Goal: Information Seeking & Learning: Learn about a topic

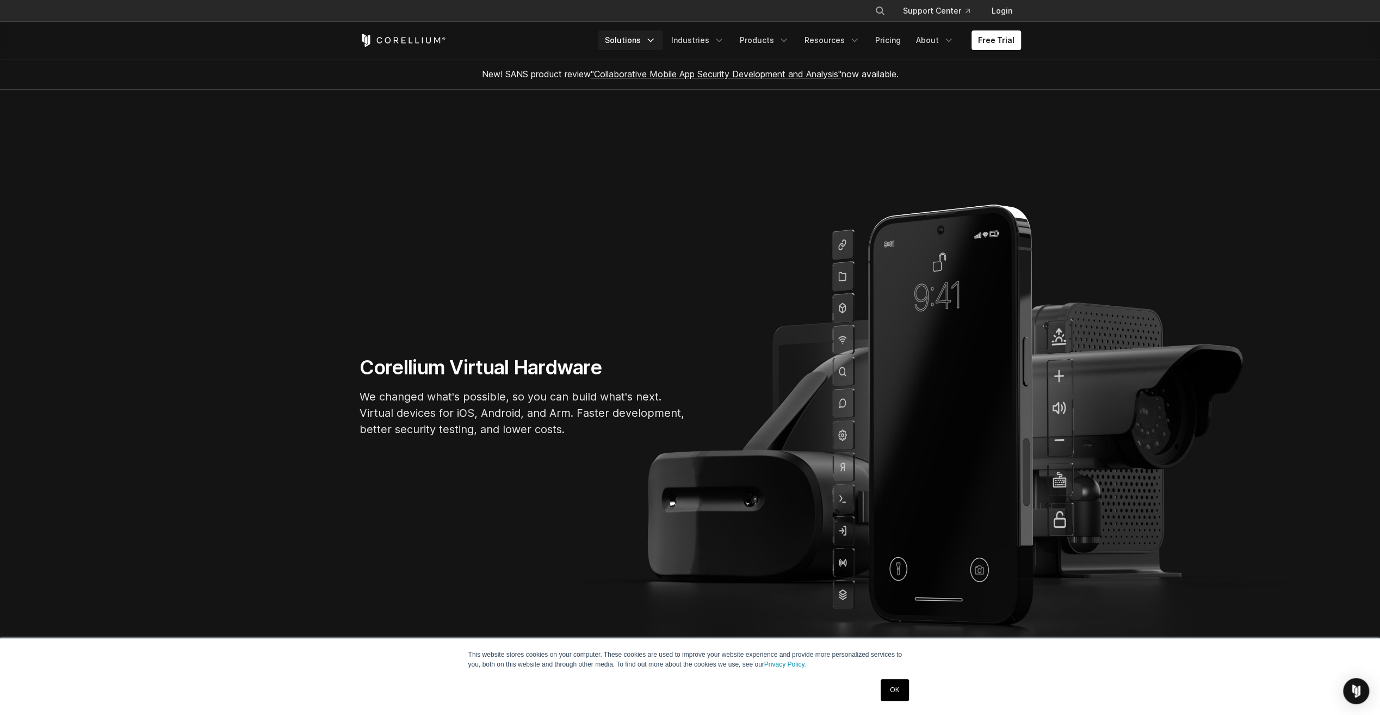
click at [651, 42] on link "Solutions" at bounding box center [630, 40] width 64 height 20
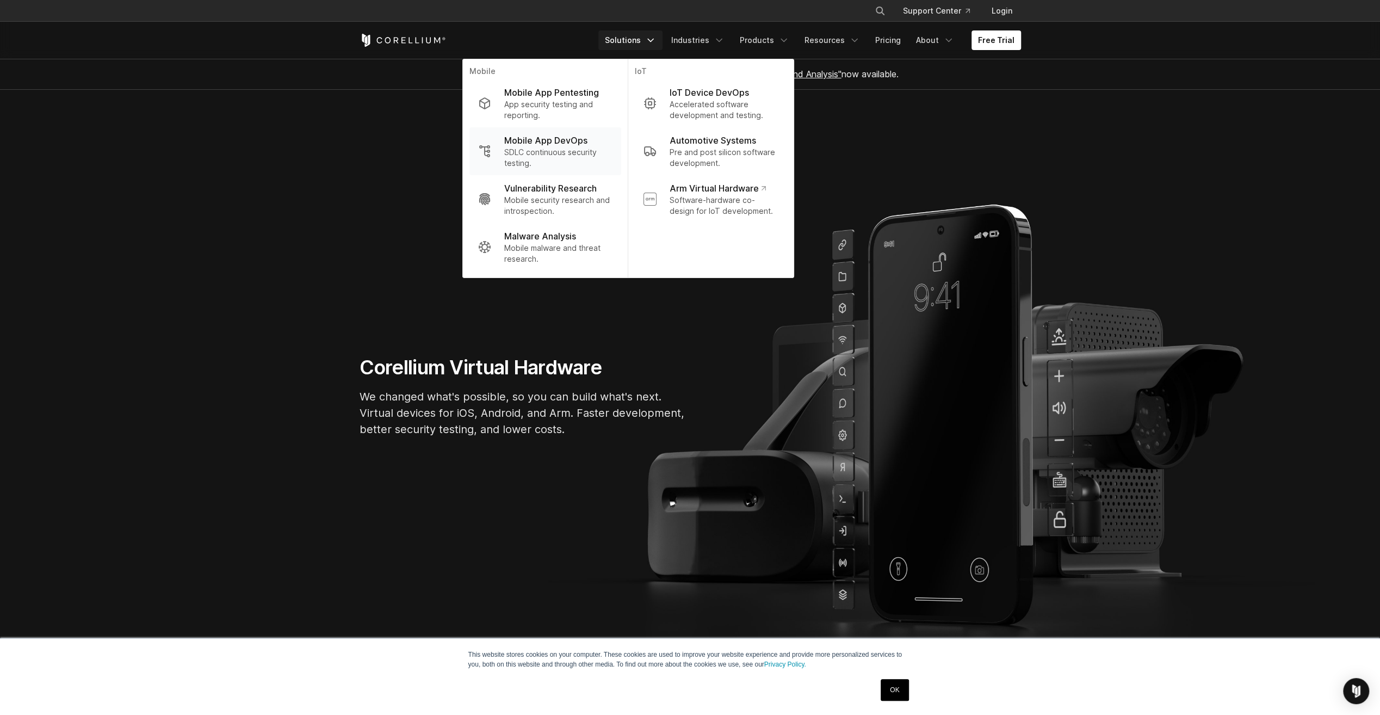
click at [568, 151] on p "SDLC continuous security testing." at bounding box center [558, 158] width 108 height 22
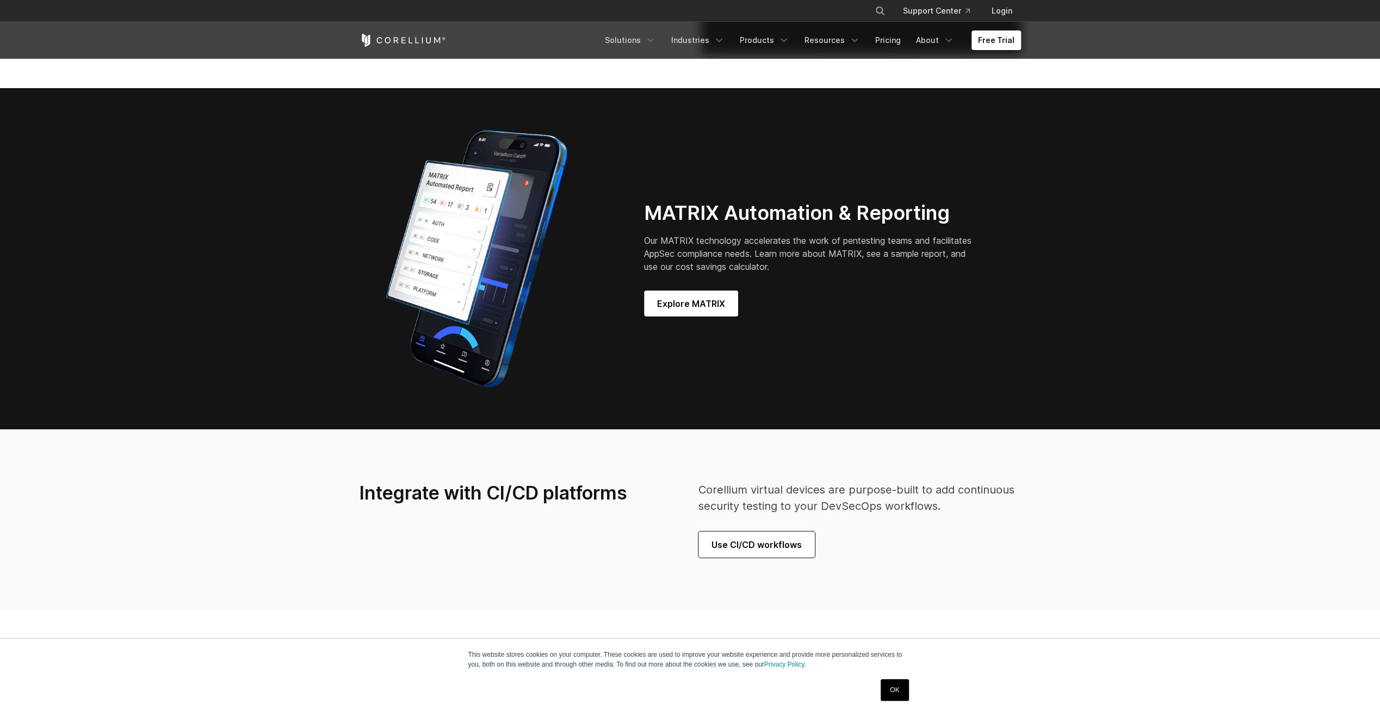
scroll to position [2770, 0]
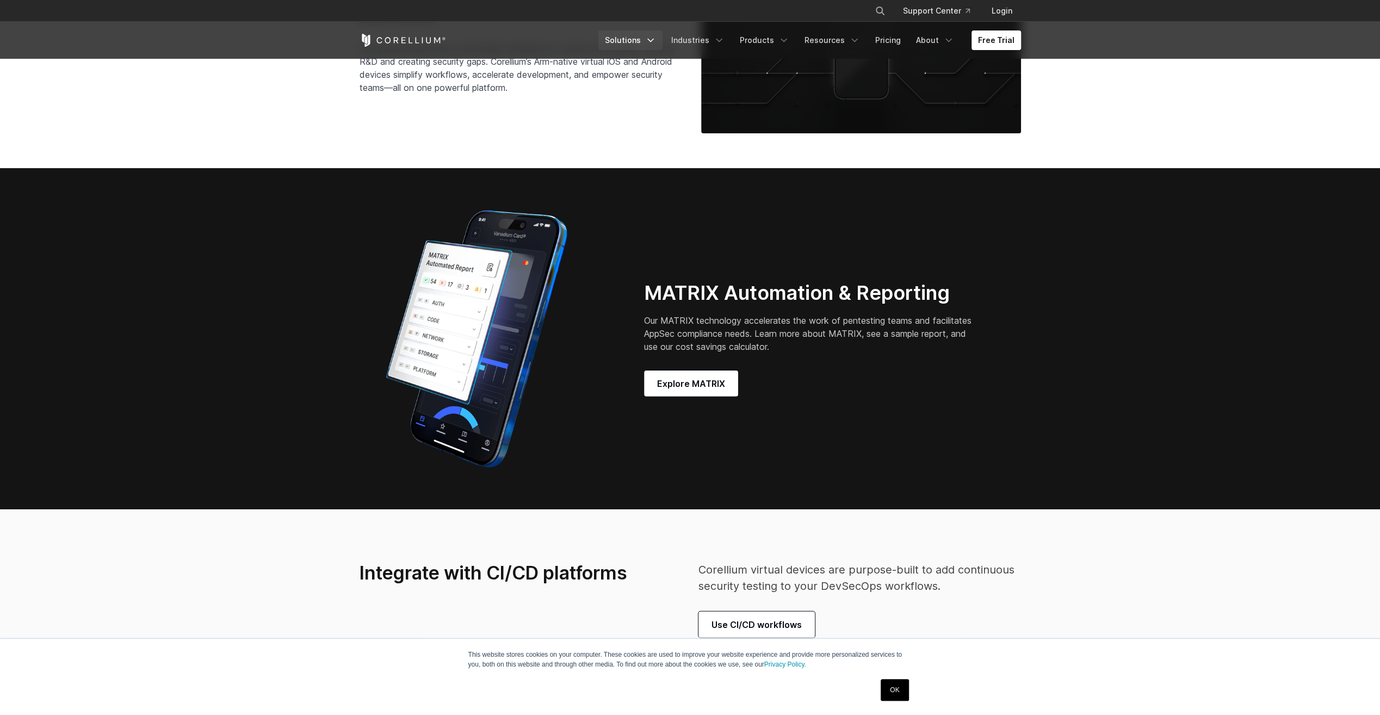
click at [653, 40] on link "Solutions" at bounding box center [630, 40] width 64 height 20
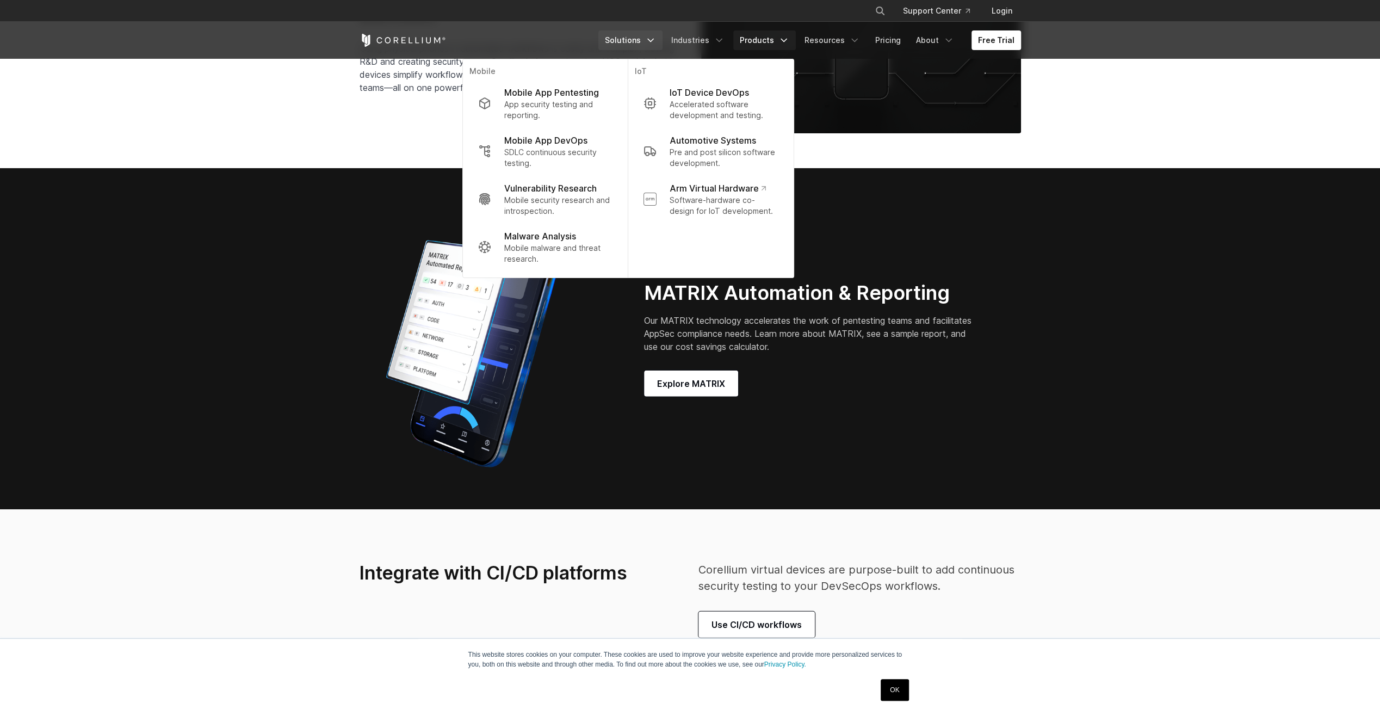
click at [788, 41] on icon "Navigation Menu" at bounding box center [783, 40] width 11 height 11
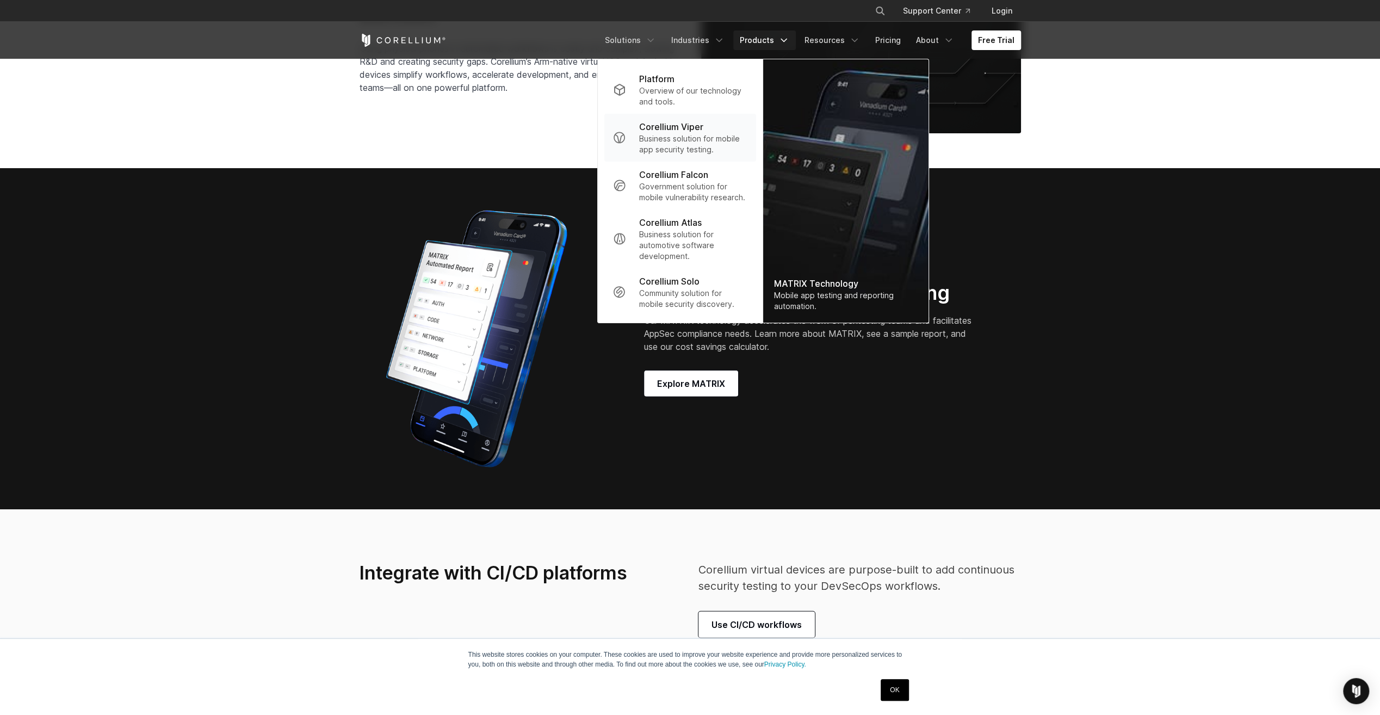
click at [710, 151] on p "Business solution for mobile app security testing." at bounding box center [693, 144] width 108 height 22
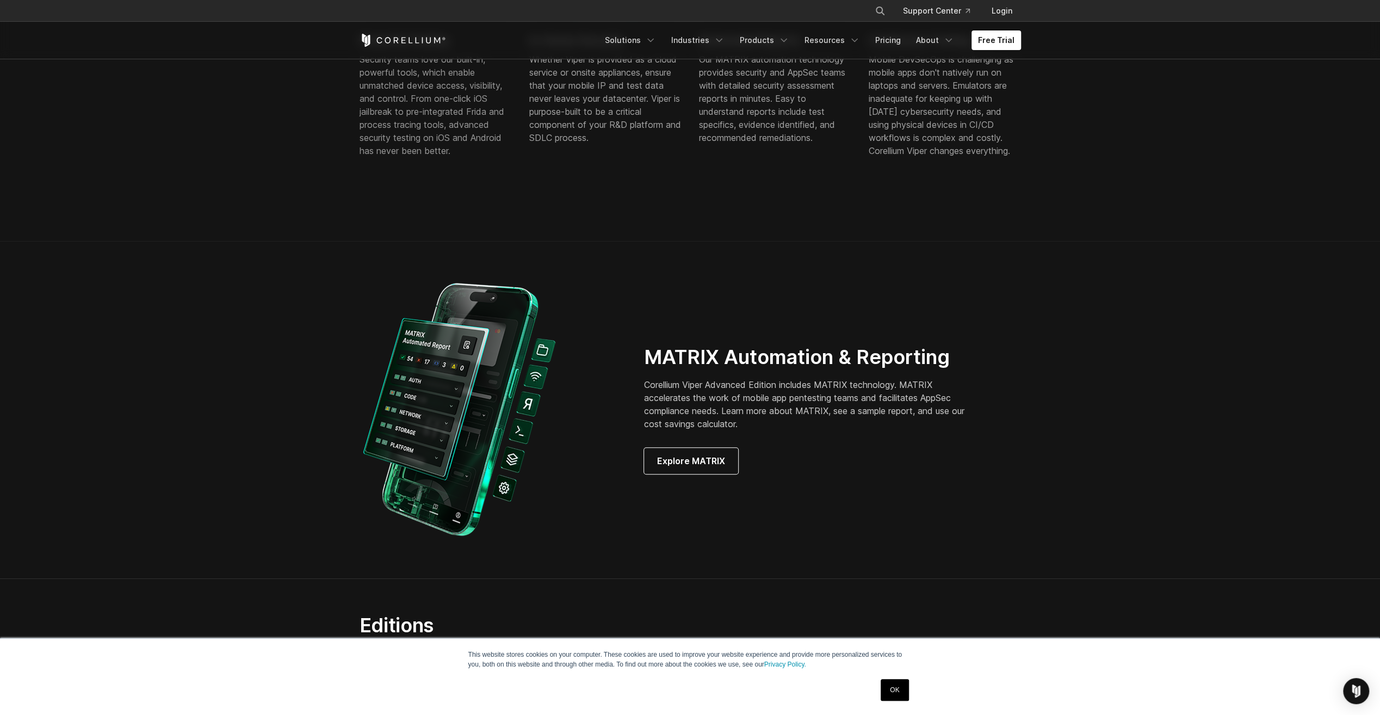
scroll to position [835, 0]
